Goal: Download file/media

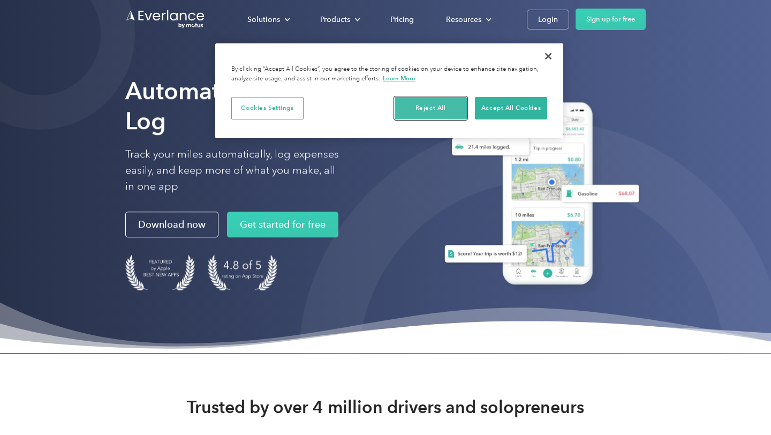
click at [435, 108] on button "Reject All" at bounding box center [431, 108] width 72 height 22
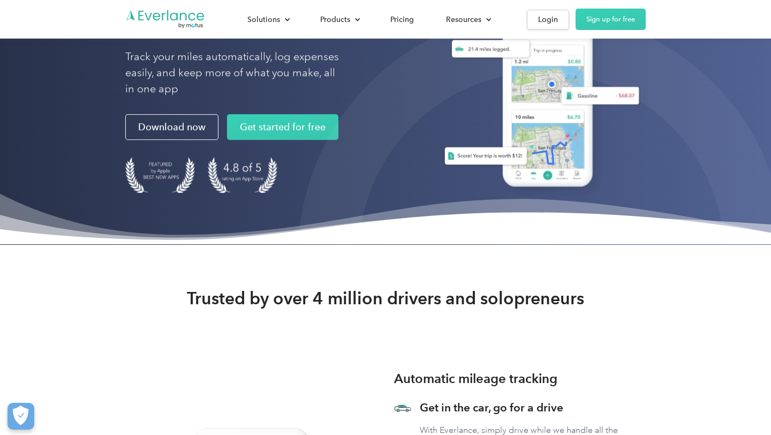
scroll to position [23, 0]
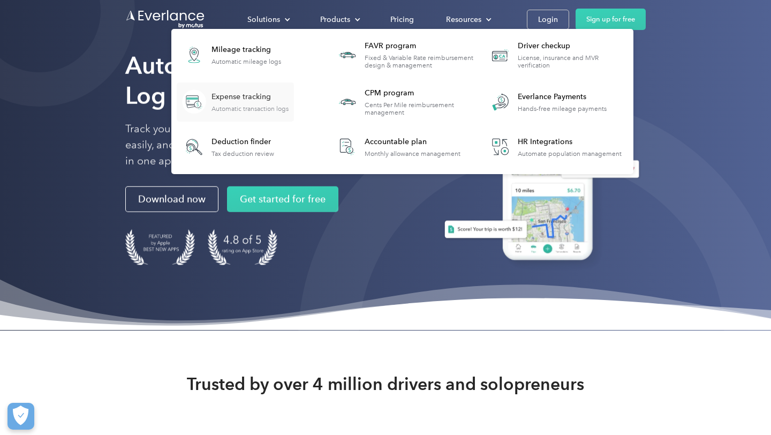
click at [272, 110] on div "Automatic transaction logs" at bounding box center [250, 108] width 77 height 7
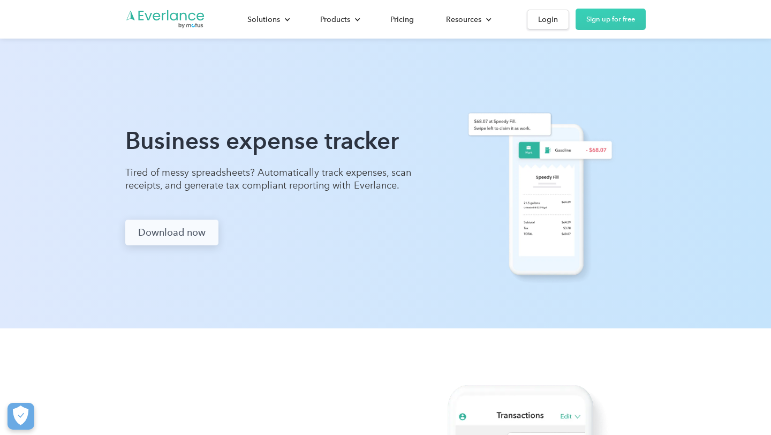
click at [185, 233] on link "Download now" at bounding box center [171, 233] width 93 height 26
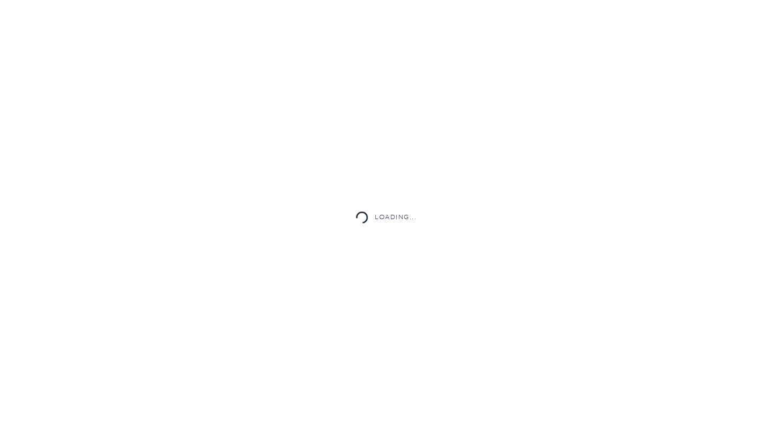
click at [181, 230] on div "Loading..." at bounding box center [385, 217] width 771 height 435
